Goal: Information Seeking & Learning: Learn about a topic

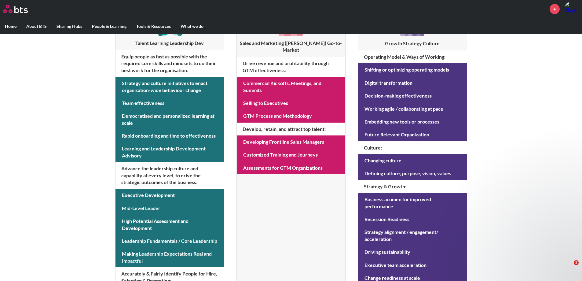
scroll to position [120, 0]
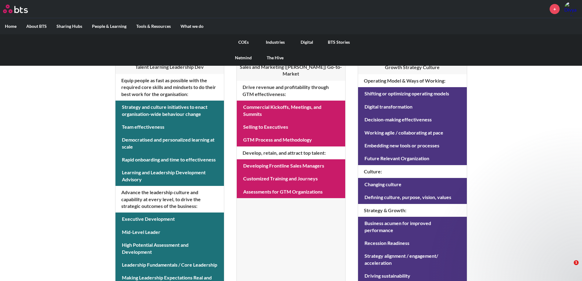
click at [303, 41] on link "Digital" at bounding box center [307, 42] width 32 height 16
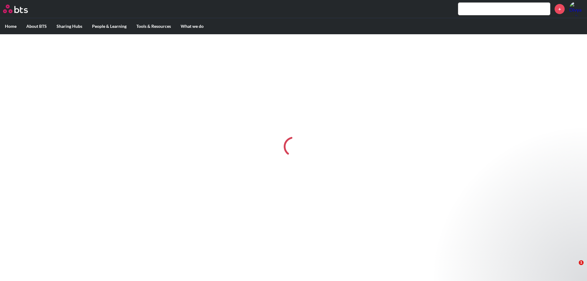
click at [473, 8] on input "text" at bounding box center [504, 9] width 92 height 12
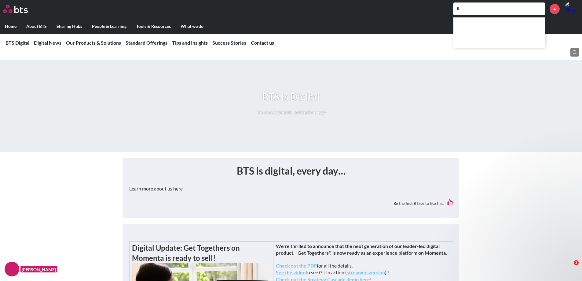
type input "i"
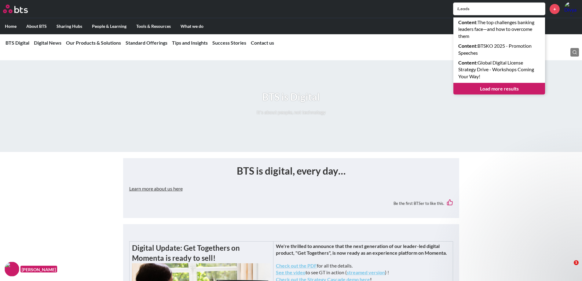
click at [506, 9] on input "iLeads" at bounding box center [500, 9] width 92 height 12
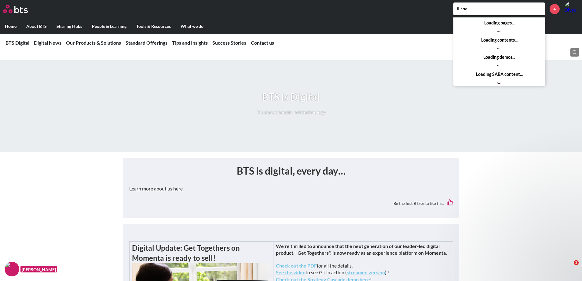
type input "iLead"
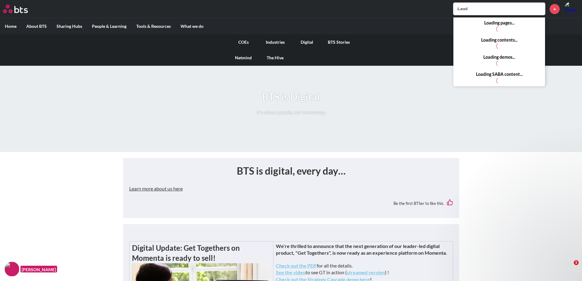
click at [308, 39] on link "Digital" at bounding box center [307, 42] width 32 height 16
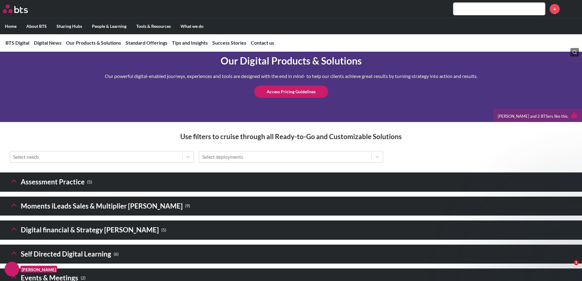
scroll to position [886, 0]
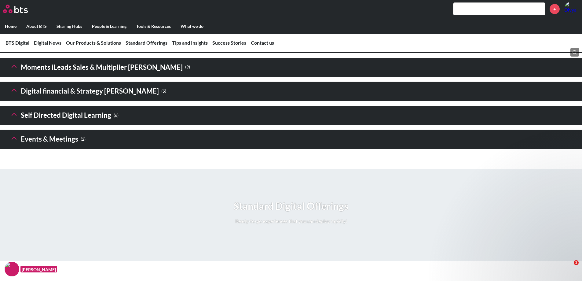
click at [12, 119] on icon at bounding box center [14, 114] width 9 height 9
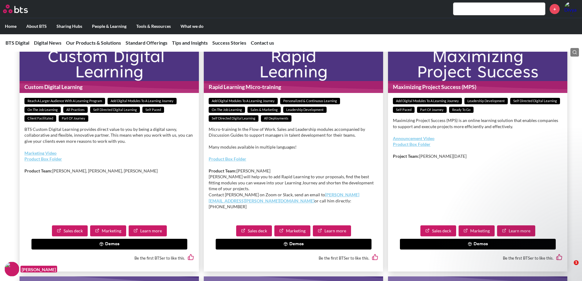
scroll to position [825, 0]
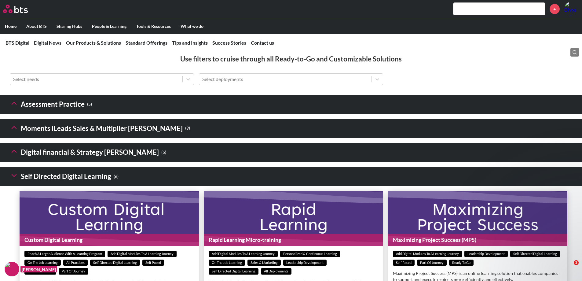
click at [17, 132] on icon at bounding box center [14, 127] width 9 height 9
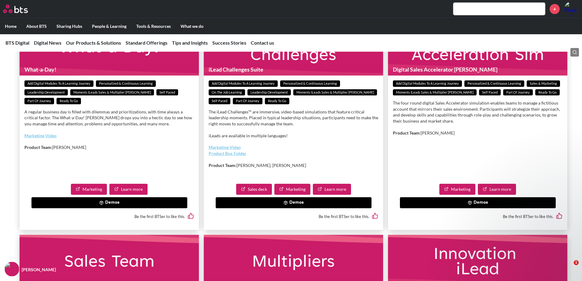
scroll to position [978, 0]
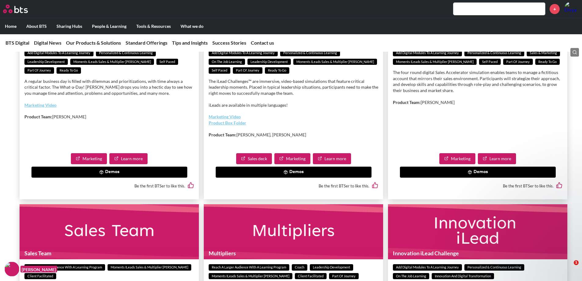
click at [287, 174] on icon at bounding box center [286, 172] width 4 height 4
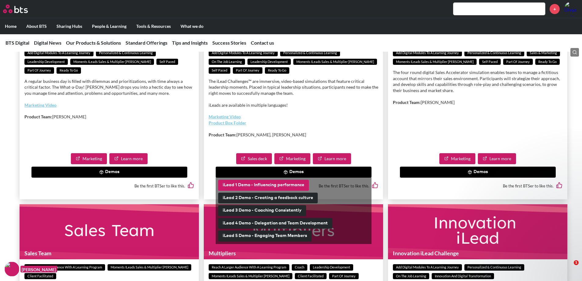
click at [255, 191] on button "iLead 1 Demo - Influencing performance" at bounding box center [263, 185] width 91 height 11
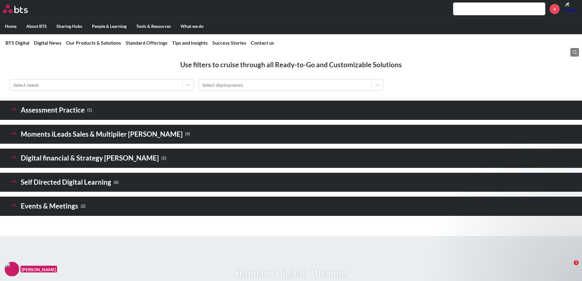
scroll to position [856, 0]
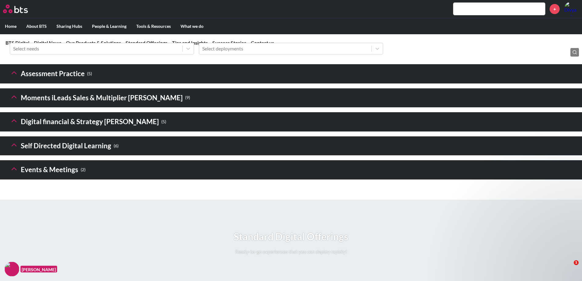
click at [13, 101] on icon at bounding box center [14, 97] width 9 height 9
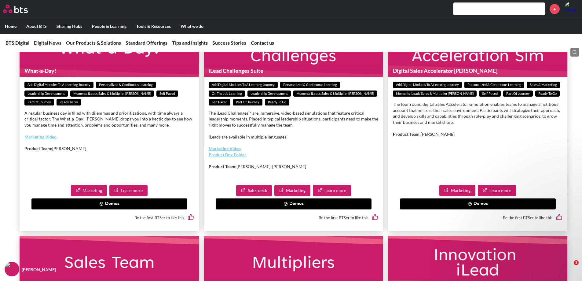
scroll to position [948, 0]
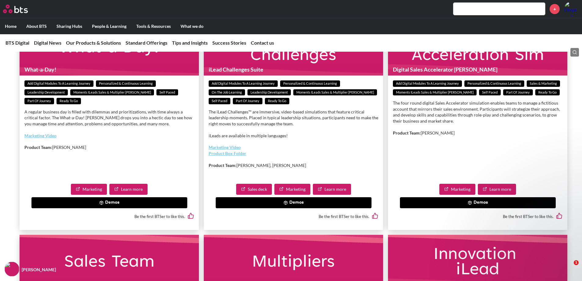
click at [285, 205] on icon at bounding box center [286, 203] width 4 height 4
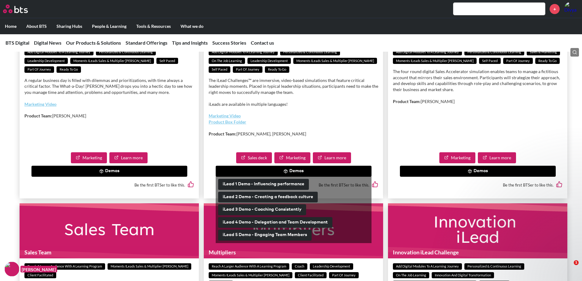
scroll to position [1009, 0]
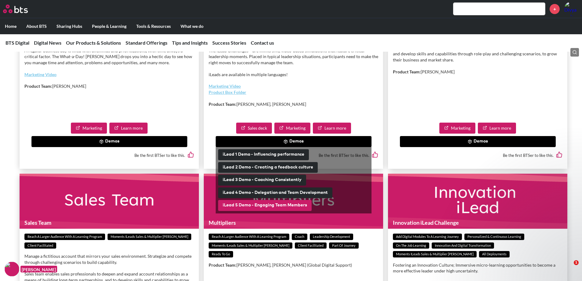
click at [250, 211] on button "iLead 5 Demo - Engaging Team Members" at bounding box center [265, 205] width 94 height 11
